Goal: Task Accomplishment & Management: Manage account settings

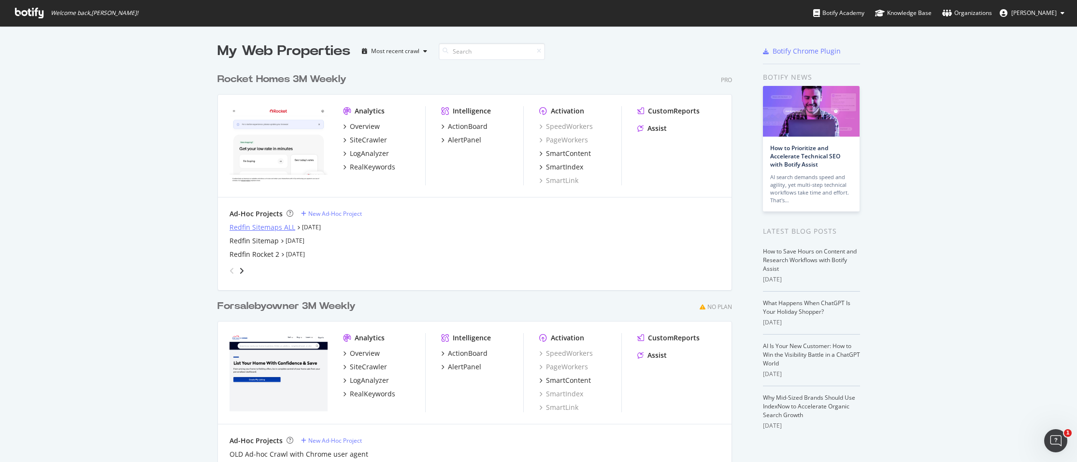
click at [233, 228] on div "Redfin Sitemaps ALL" at bounding box center [262, 228] width 66 height 10
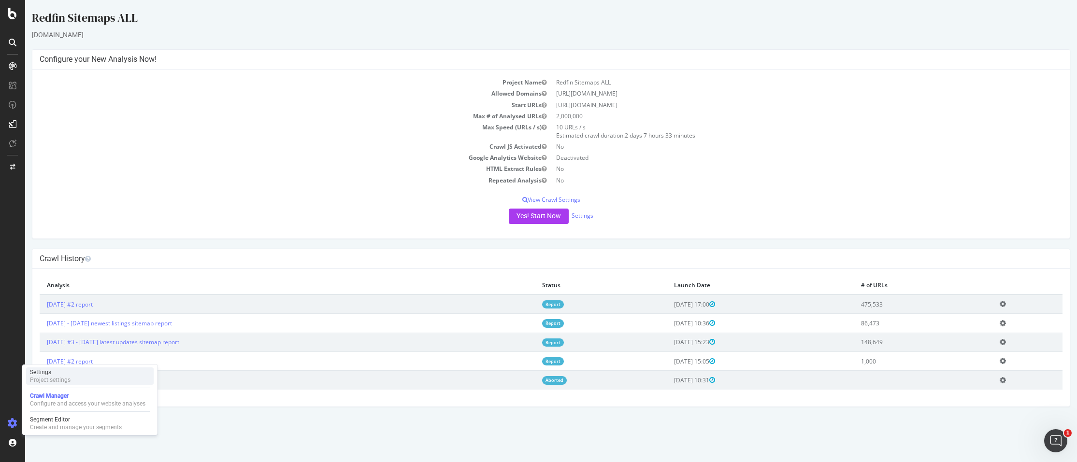
click at [37, 377] on div "Project settings" at bounding box center [50, 380] width 41 height 8
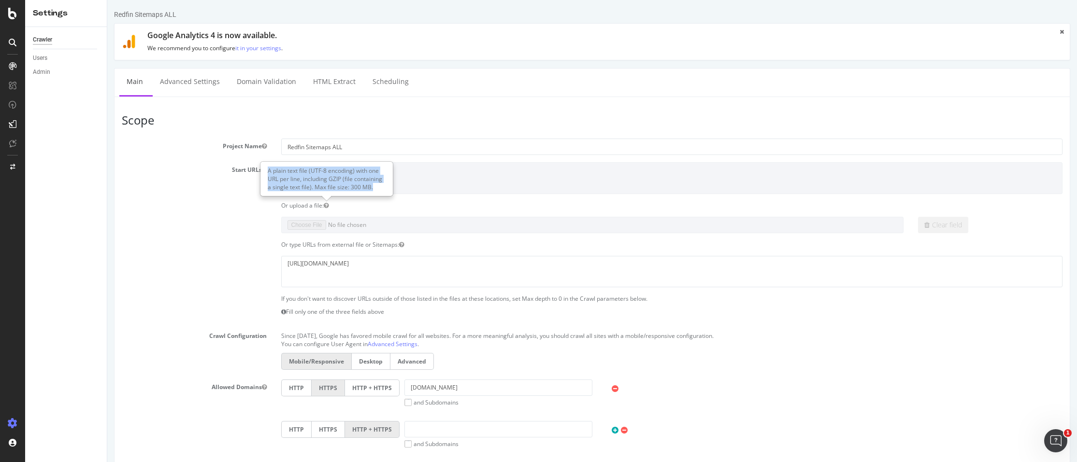
drag, startPoint x: 372, startPoint y: 186, endPoint x: 266, endPoint y: 172, distance: 107.7
click at [266, 172] on div "A plain text file (UTF-8 encoding) with one URL per line, including GZIP (file …" at bounding box center [326, 178] width 131 height 33
copy div "A plain text file (UTF-8 encoding) with one URL per line, including GZIP (file …"
